Goal: Transaction & Acquisition: Book appointment/travel/reservation

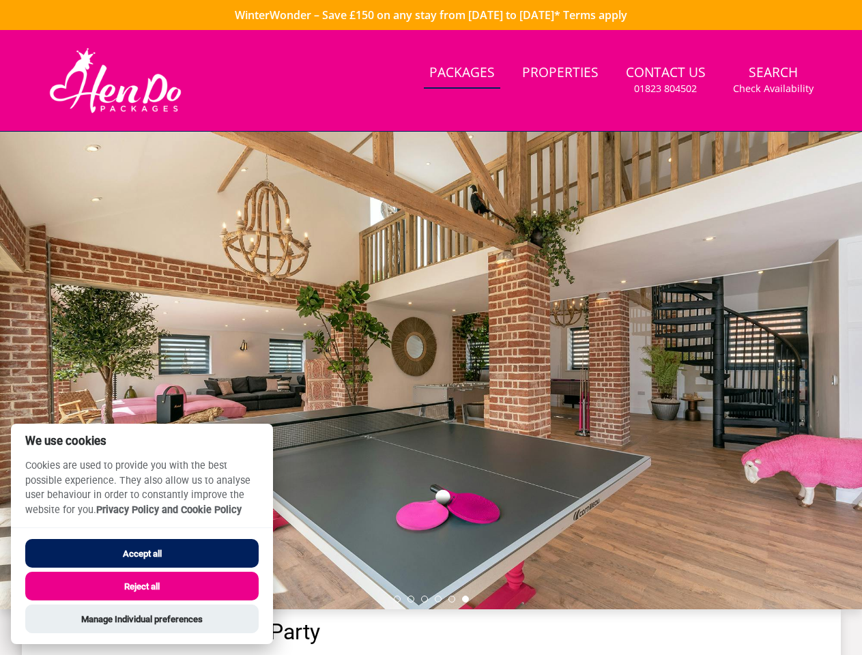
click at [431, 328] on div at bounding box center [431, 371] width 862 height 478
click at [773, 80] on link "Search Check Availability" at bounding box center [773, 80] width 91 height 44
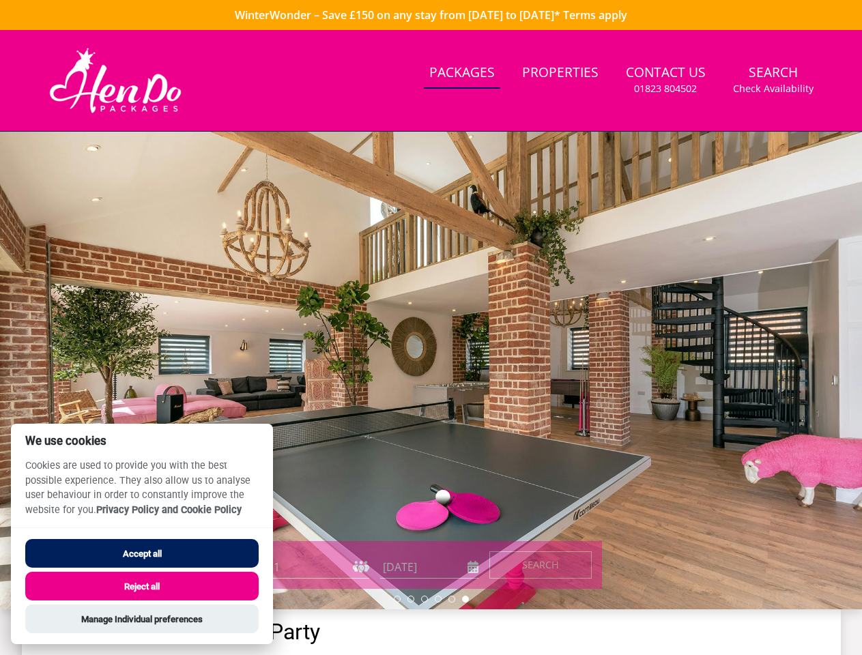
click at [431, 371] on div at bounding box center [431, 371] width 862 height 478
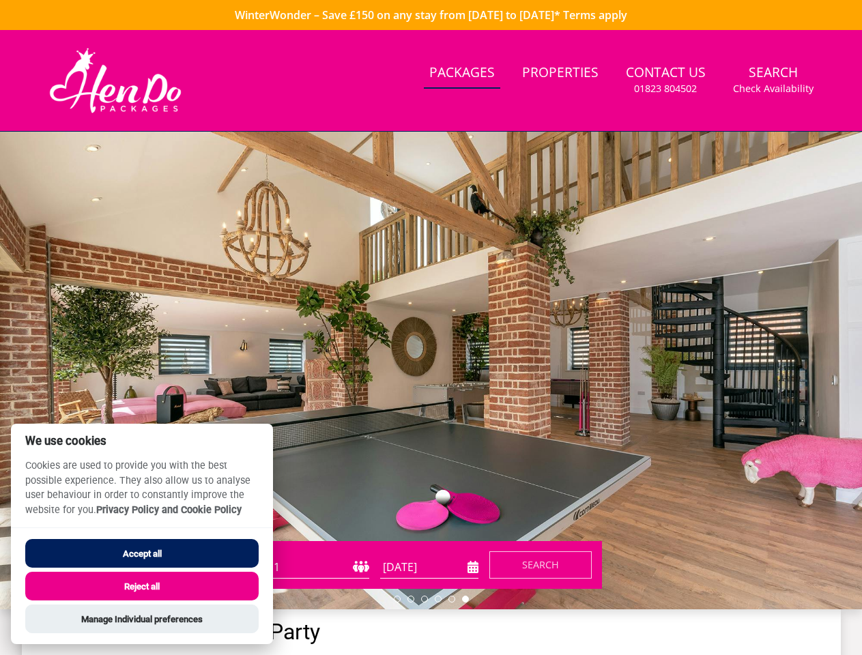
click at [397, 599] on li at bounding box center [397, 599] width 7 height 7
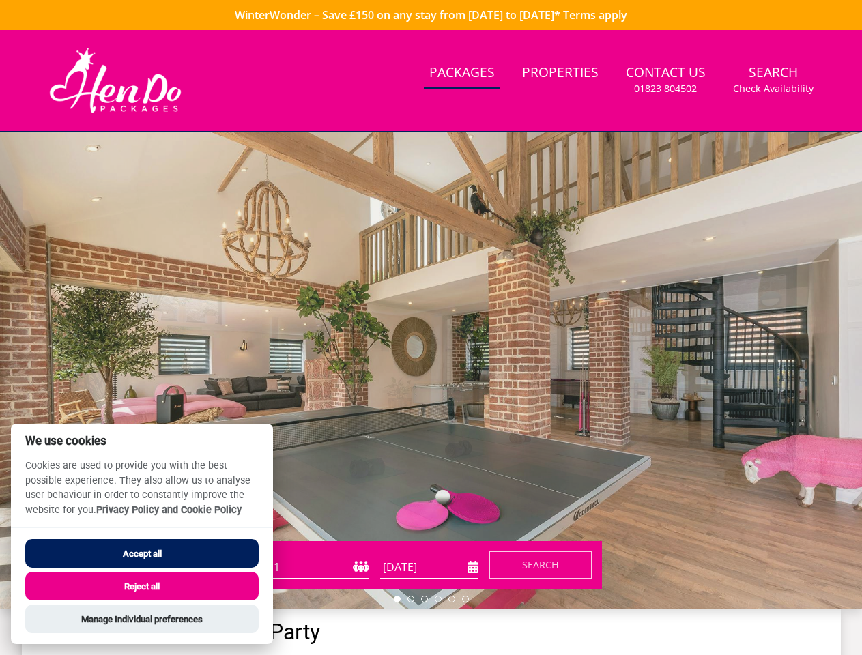
click at [411, 599] on li at bounding box center [410, 599] width 7 height 7
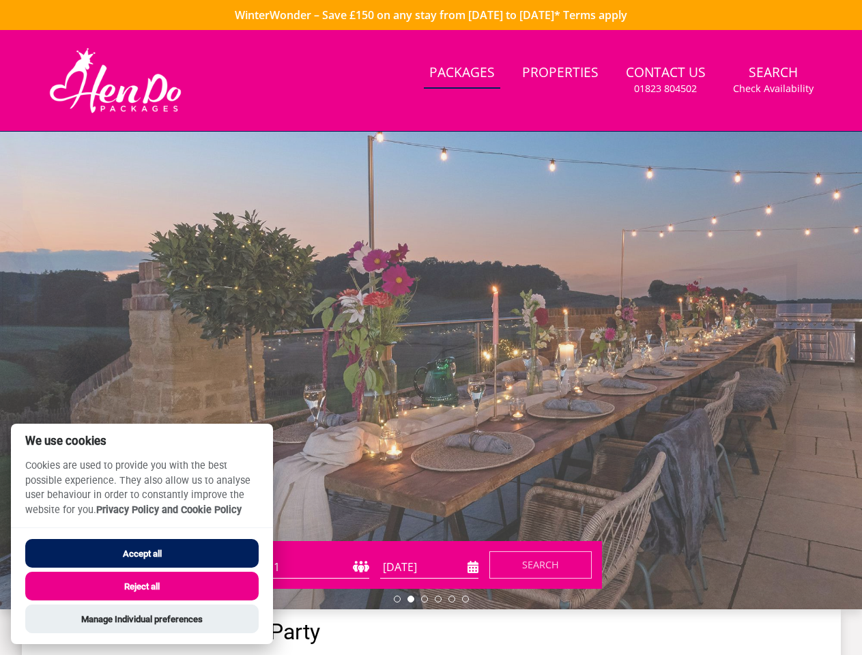
click at [424, 599] on li at bounding box center [424, 599] width 7 height 7
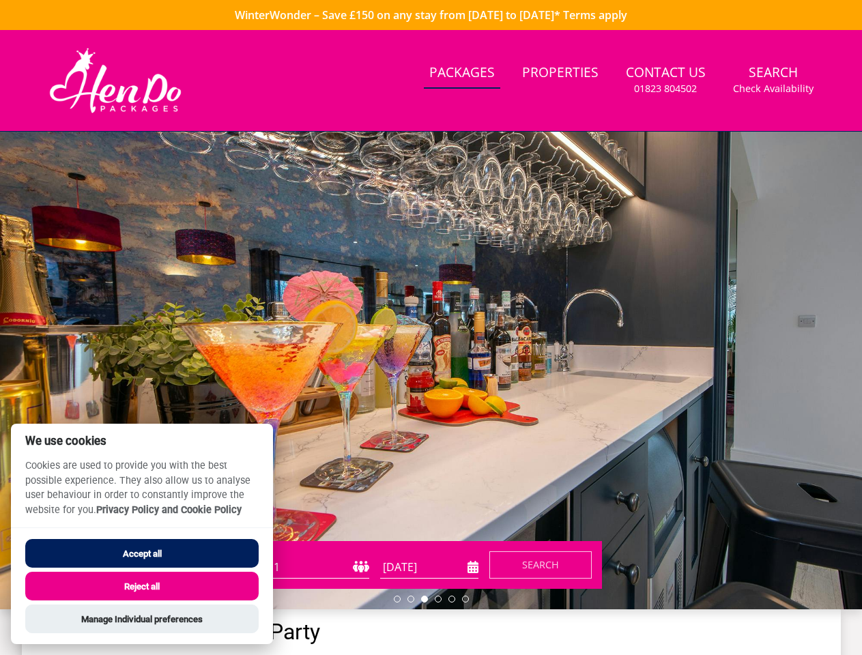
click at [438, 599] on li at bounding box center [438, 599] width 7 height 7
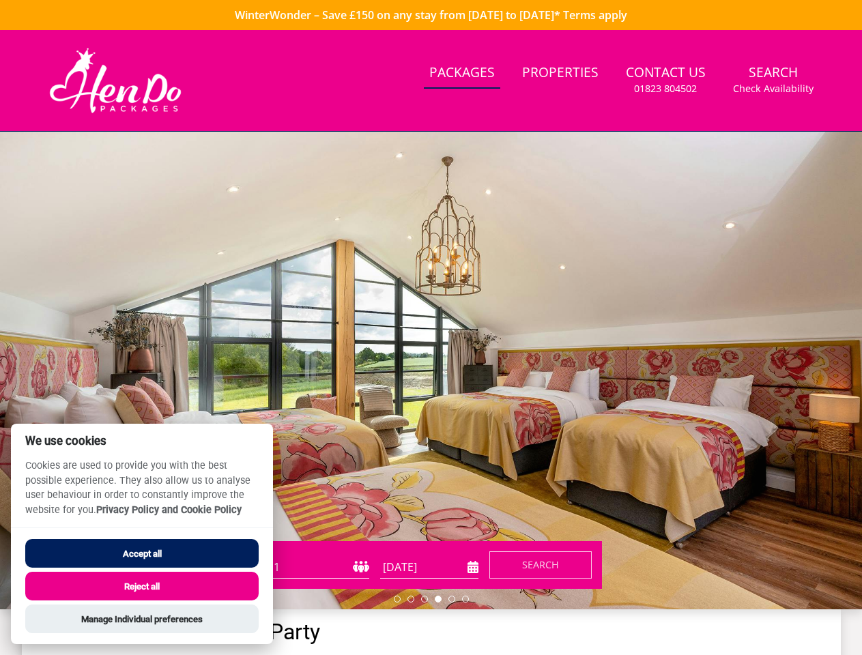
click at [452, 599] on li at bounding box center [451, 599] width 7 height 7
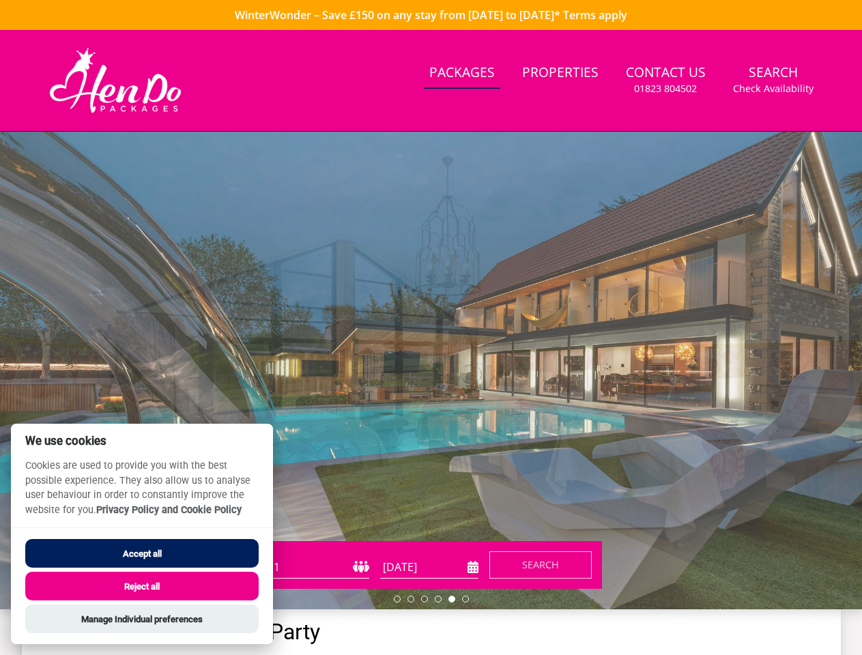
click at [465, 599] on li at bounding box center [465, 599] width 7 height 7
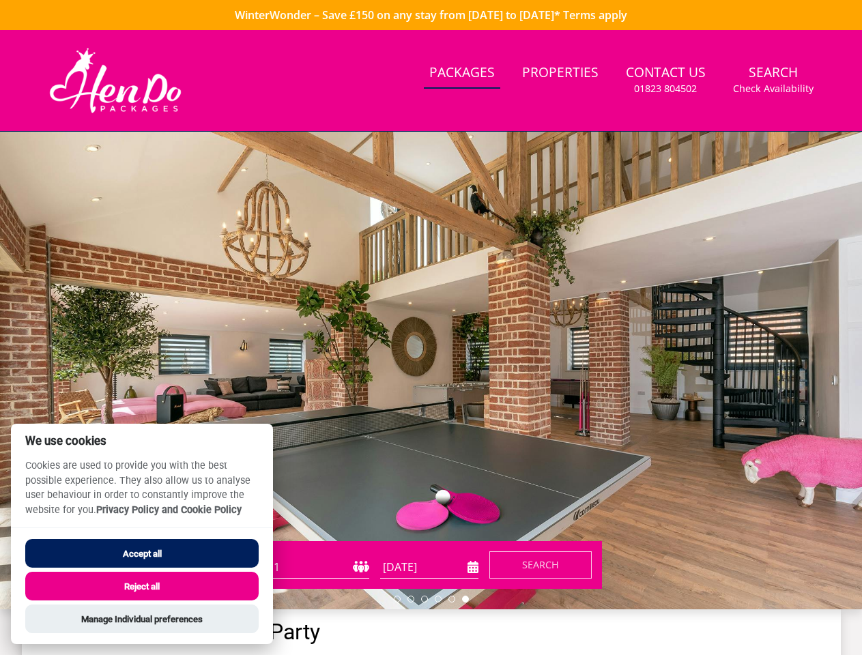
click at [142, 553] on button "Accept all" at bounding box center [141, 553] width 233 height 29
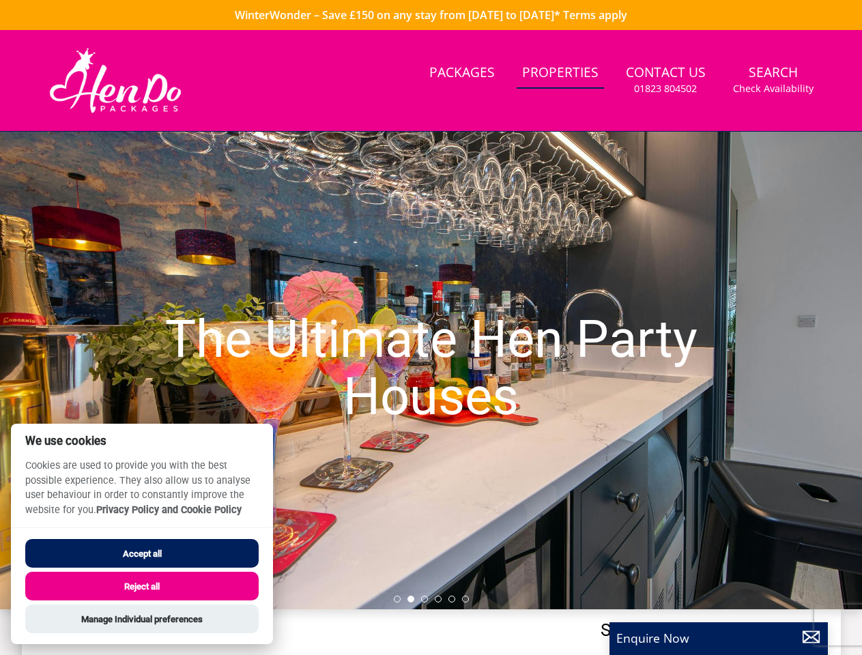
click at [431, 328] on h1 "The Ultimate Hen Party Houses" at bounding box center [430, 368] width 603 height 169
click at [773, 80] on link "Search Check Availability" at bounding box center [773, 80] width 91 height 44
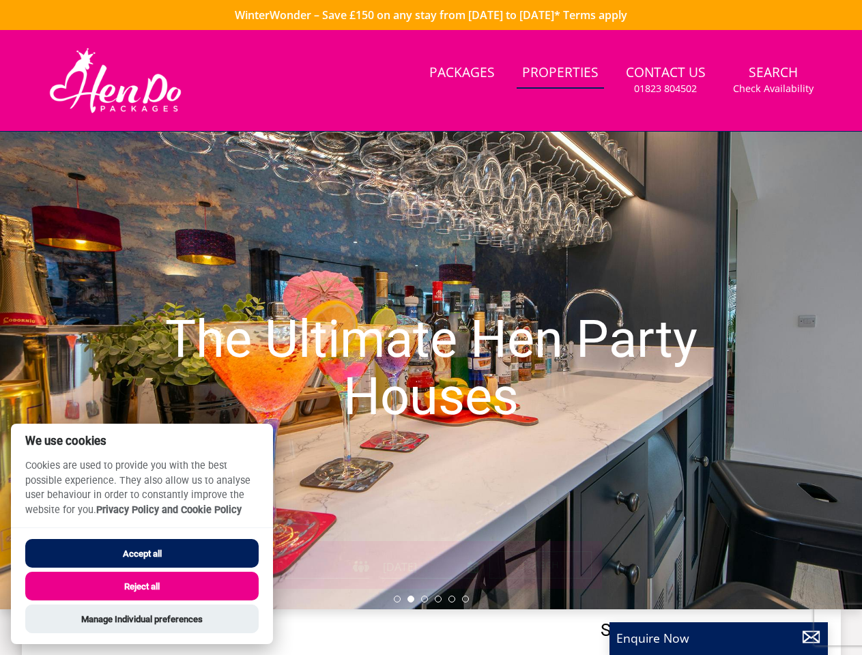
click at [431, 371] on h1 "The Ultimate Hen Party Houses" at bounding box center [430, 368] width 603 height 169
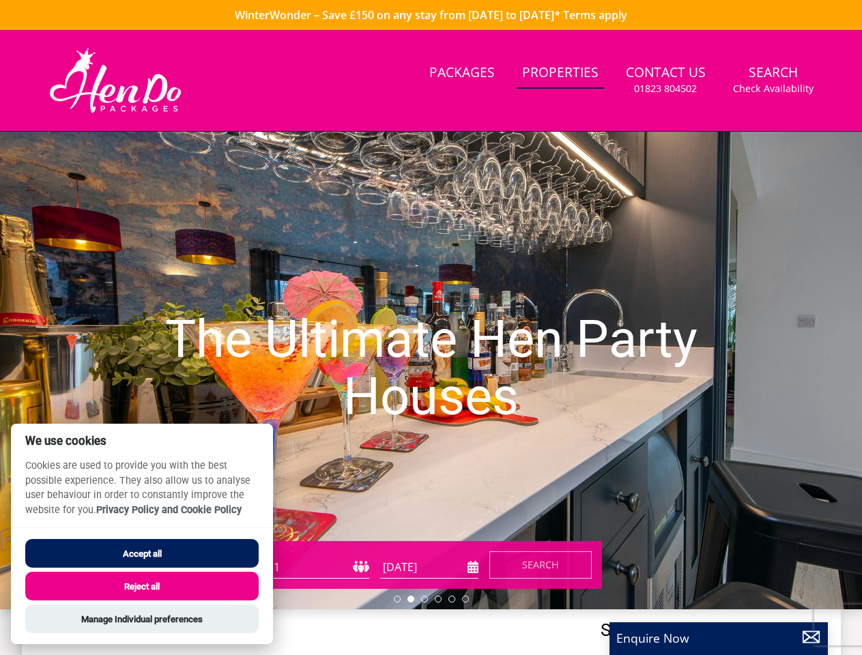
click at [397, 599] on li at bounding box center [397, 599] width 7 height 7
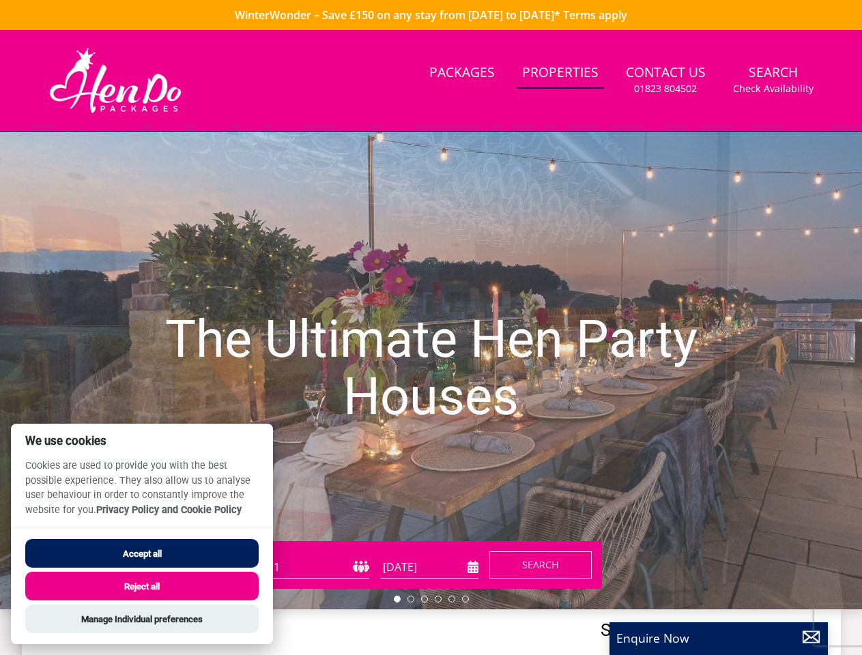
click at [411, 599] on li at bounding box center [410, 599] width 7 height 7
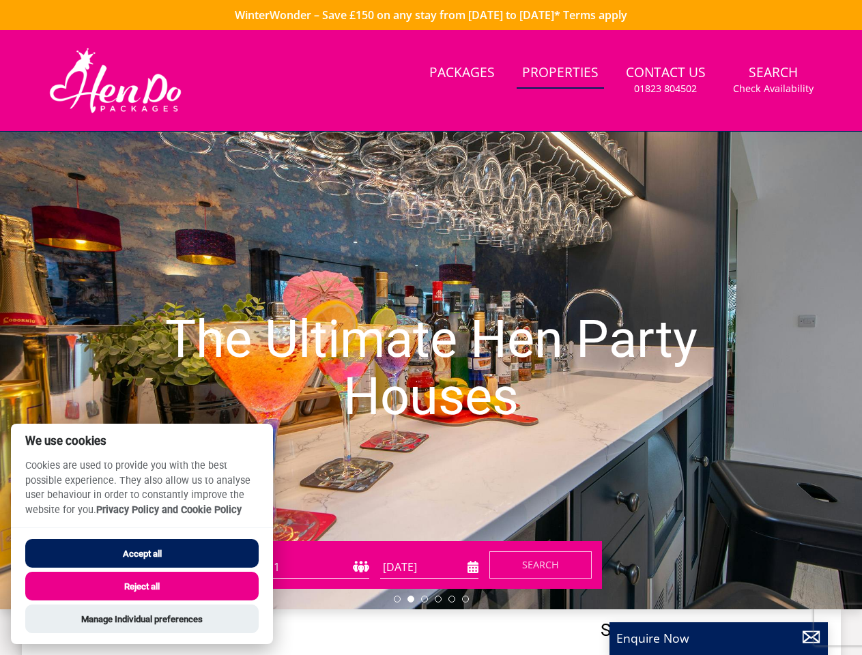
click at [424, 599] on li at bounding box center [424, 599] width 7 height 7
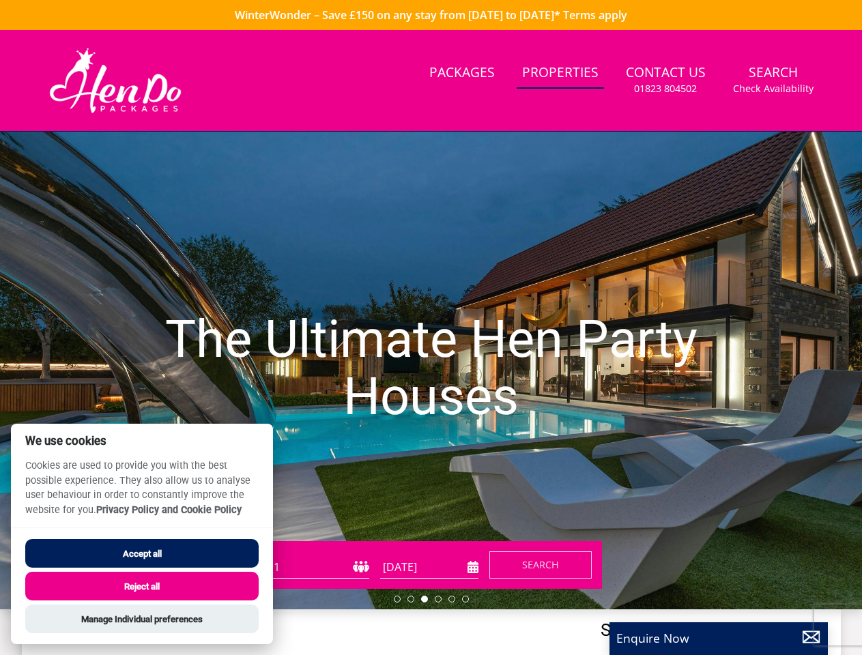
click at [438, 599] on li at bounding box center [438, 599] width 7 height 7
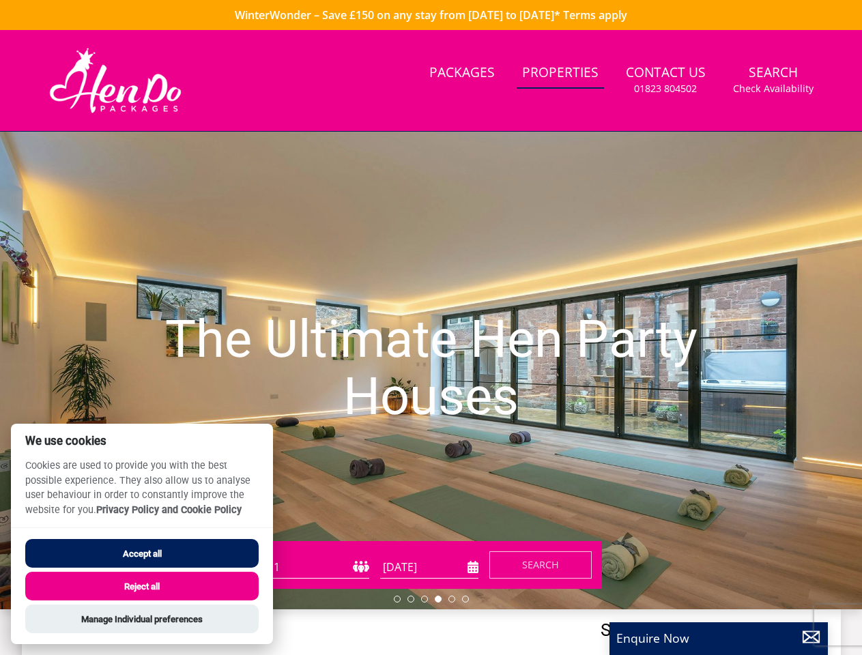
click at [452, 599] on li at bounding box center [451, 599] width 7 height 7
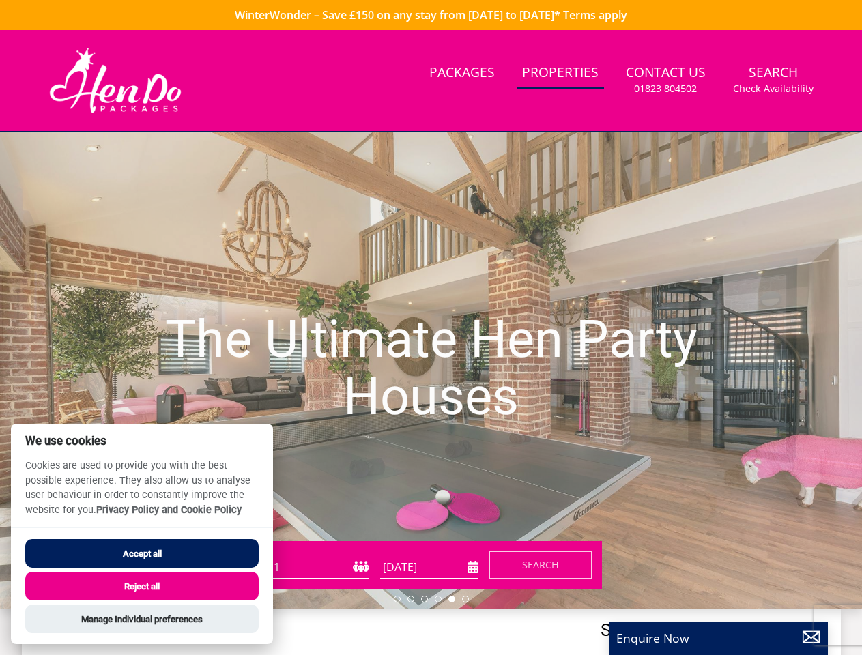
click at [465, 599] on li at bounding box center [465, 599] width 7 height 7
